Goal: Information Seeking & Learning: Learn about a topic

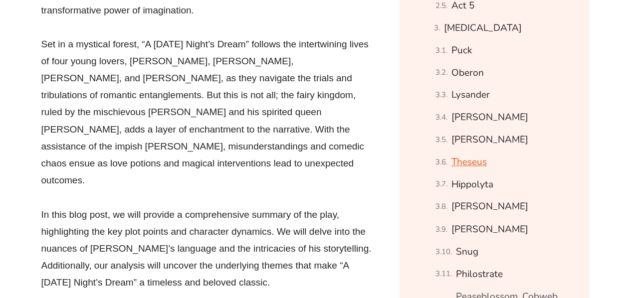
scroll to position [733, 0]
click at [464, 164] on link "Theseus" at bounding box center [469, 161] width 35 height 17
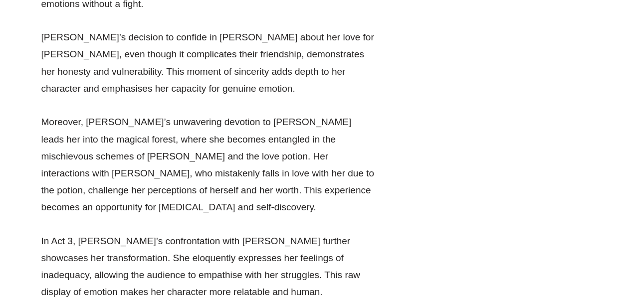
scroll to position [10926, 0]
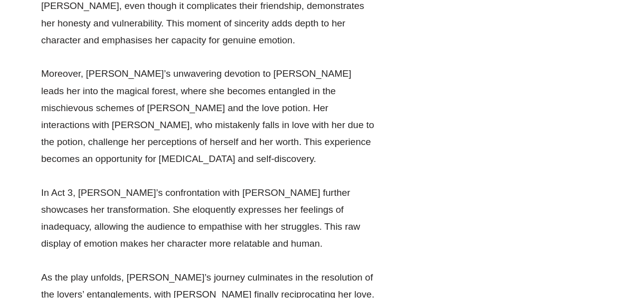
drag, startPoint x: 302, startPoint y: 54, endPoint x: 183, endPoint y: 52, distance: 118.8
drag, startPoint x: 300, startPoint y: 50, endPoint x: 188, endPoint y: 60, distance: 113.2
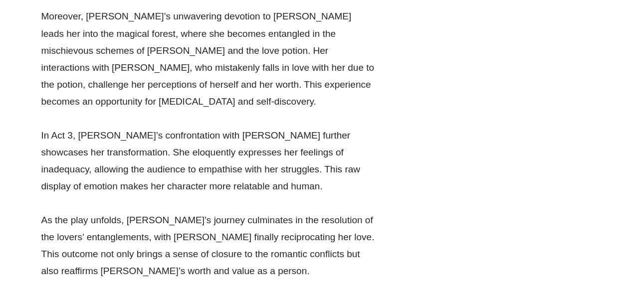
scroll to position [10987, 0]
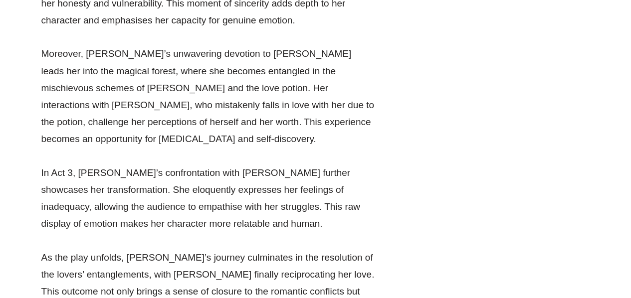
scroll to position [10946, 0]
